Goal: Use online tool/utility: Use online tool/utility

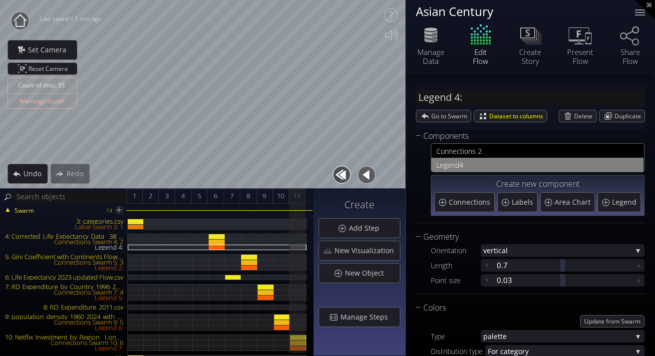
scroll to position [165, 0]
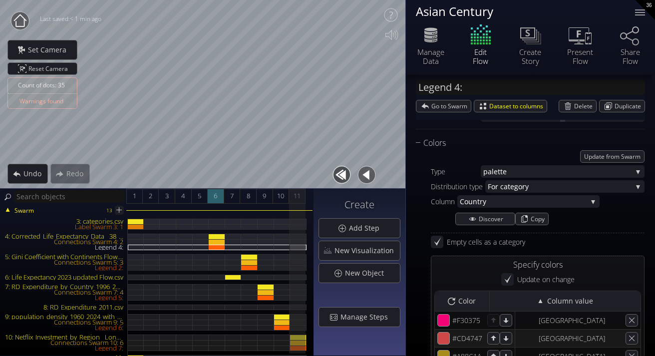
click at [221, 196] on div "6" at bounding box center [216, 196] width 16 height 15
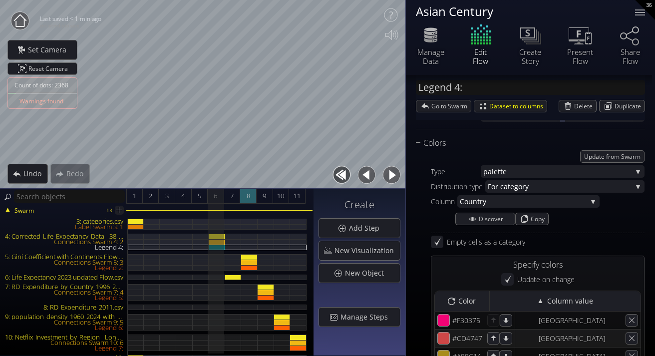
click at [241, 197] on div "8" at bounding box center [248, 196] width 16 height 15
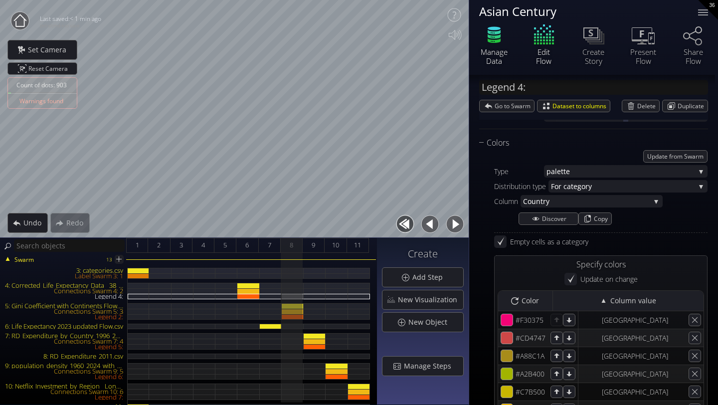
click at [493, 37] on icon at bounding box center [494, 36] width 13 height 4
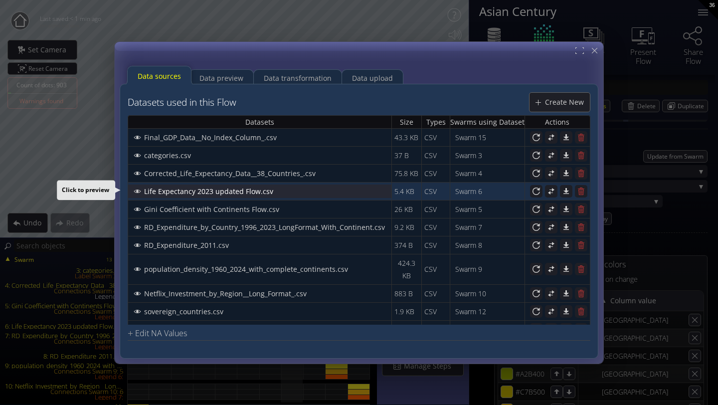
scroll to position [14, 0]
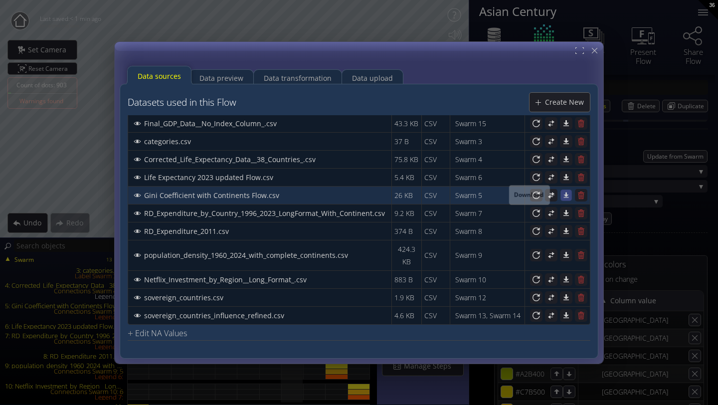
click at [562, 196] on icon at bounding box center [566, 195] width 8 height 8
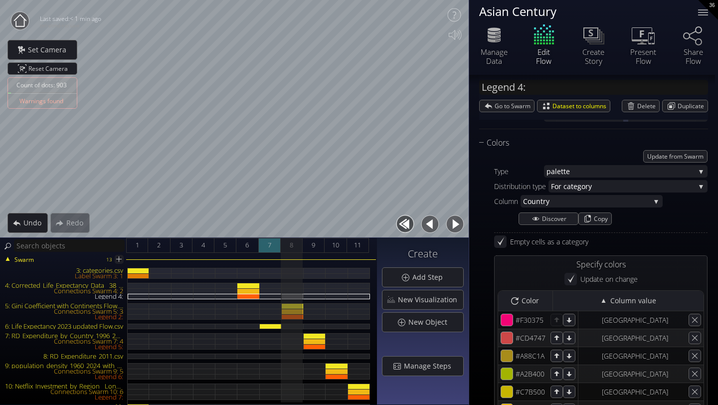
click at [270, 247] on span "7" at bounding box center [269, 245] width 3 height 12
click at [287, 244] on div "8" at bounding box center [292, 245] width 22 height 15
click at [245, 248] on span "6" at bounding box center [246, 245] width 3 height 12
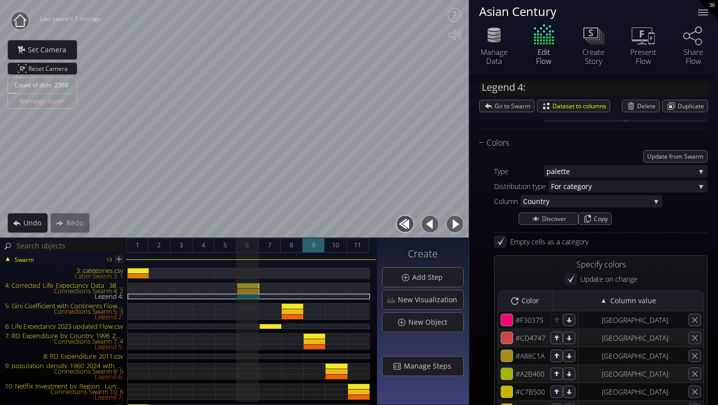
click at [318, 244] on div "9" at bounding box center [314, 245] width 22 height 15
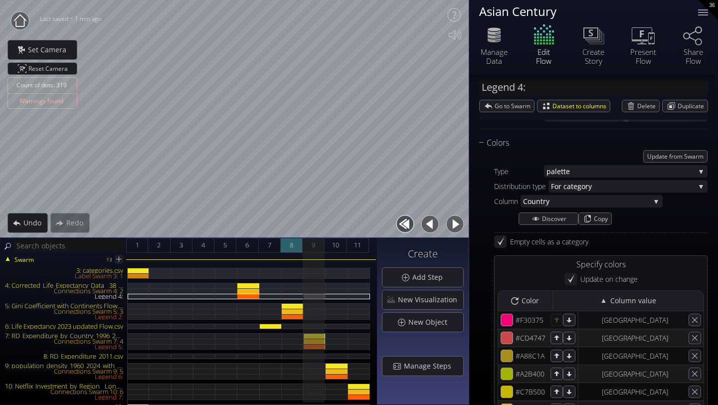
click at [287, 247] on div "8" at bounding box center [292, 245] width 22 height 15
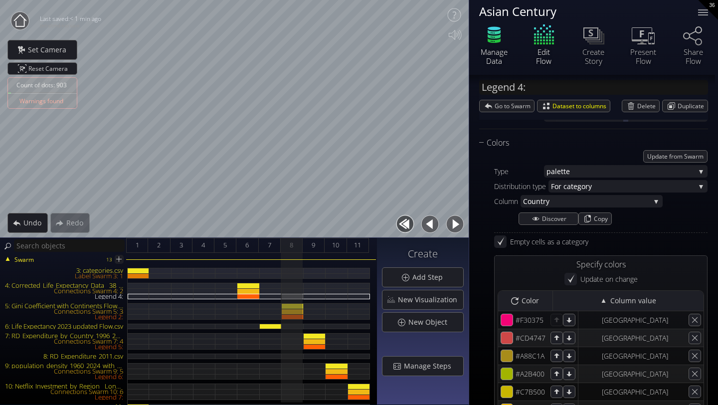
click at [499, 41] on icon at bounding box center [494, 40] width 13 height 4
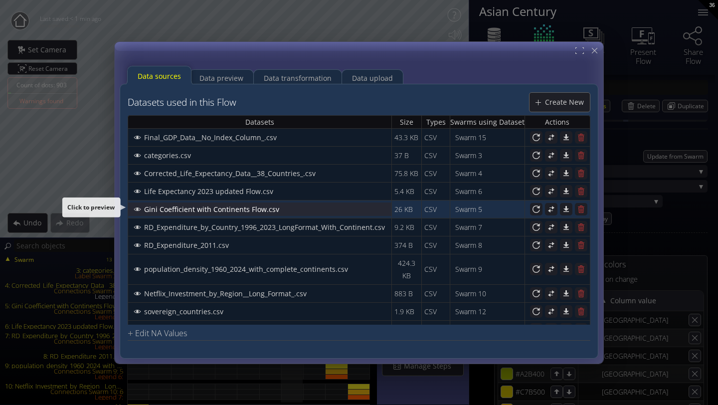
click at [274, 210] on span "Gini Coefficient with Continents Flow.csv" at bounding box center [215, 209] width 142 height 10
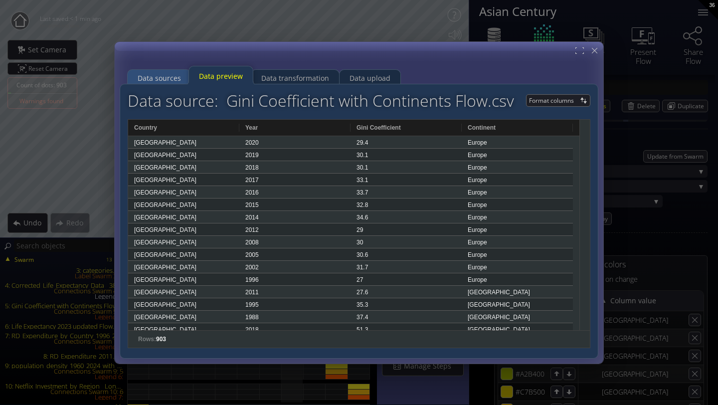
click at [173, 76] on div "Data sources" at bounding box center [159, 77] width 43 height 19
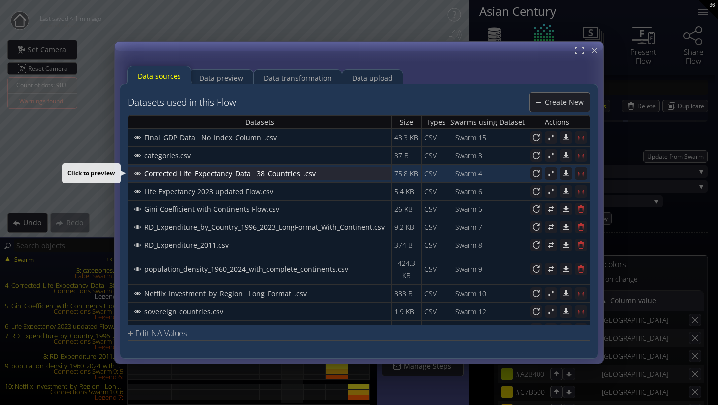
click at [191, 171] on span "Corrected_Life_Expectancy_Data__38_Countries_.csv" at bounding box center [233, 173] width 178 height 10
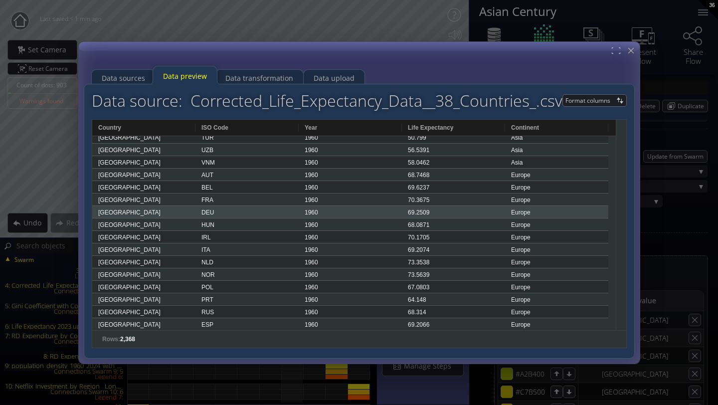
scroll to position [0, 0]
